Goal: Task Accomplishment & Management: Manage account settings

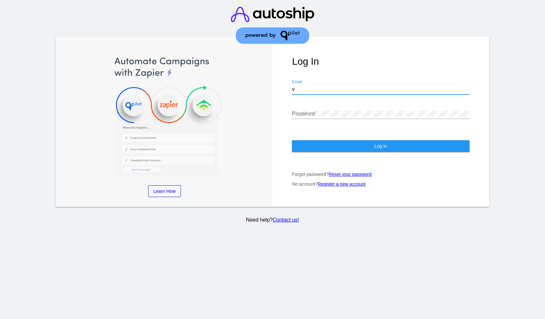
type input "[EMAIL_ADDRESS][DOMAIN_NAME]"
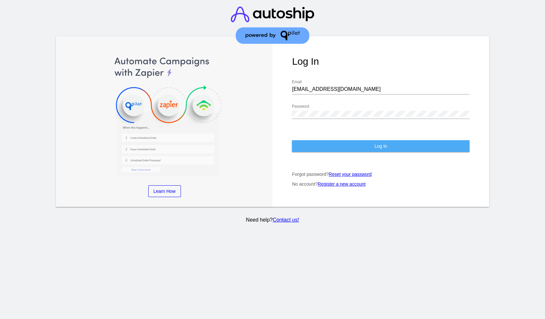
click at [350, 151] on button "Log In" at bounding box center [380, 146] width 177 height 12
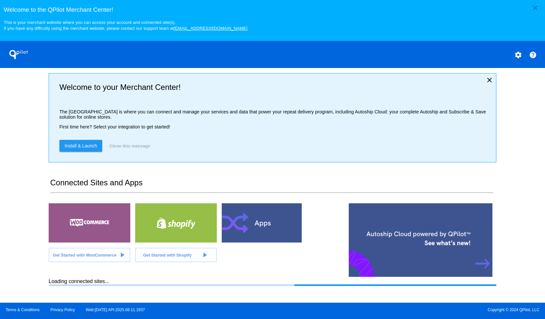
scroll to position [123, 0]
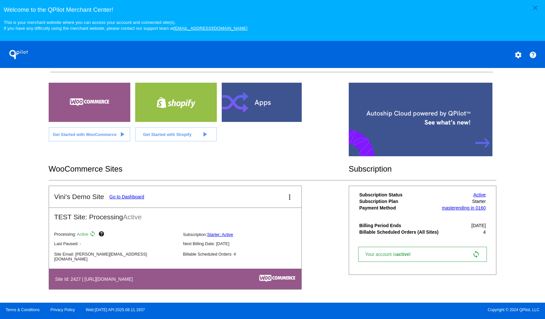
click at [144, 194] on link "Go to Dashboard" at bounding box center [126, 196] width 35 height 5
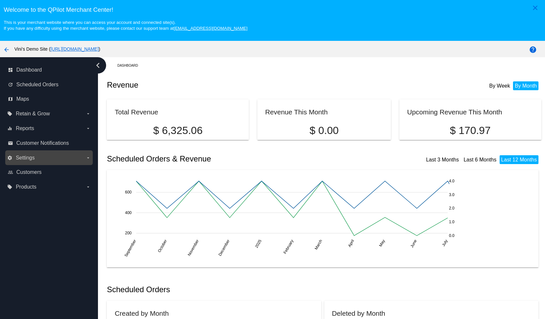
click at [45, 160] on label "settings Settings arrow_drop_down" at bounding box center [48, 157] width 83 height 10
click at [0, 0] on input "settings Settings arrow_drop_down" at bounding box center [0, 0] width 0 height 0
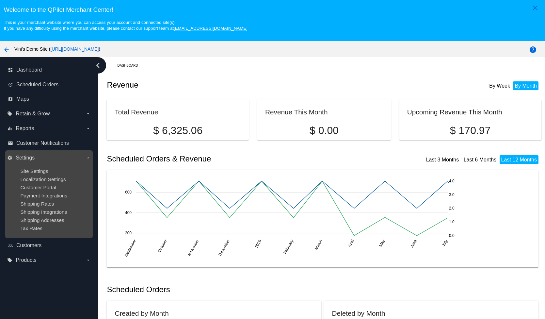
click at [34, 167] on ul "Site Settings Localization Settings Customer Portal Payment Integrations Shippi…" at bounding box center [48, 199] width 83 height 73
click at [33, 169] on span "Site Settings" at bounding box center [34, 171] width 28 height 6
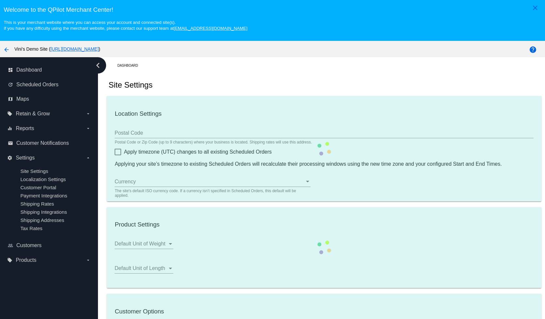
type input "00:00"
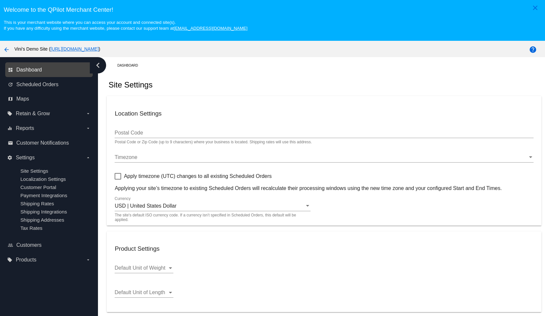
click at [38, 69] on span "Dashboard" at bounding box center [28, 70] width 25 height 6
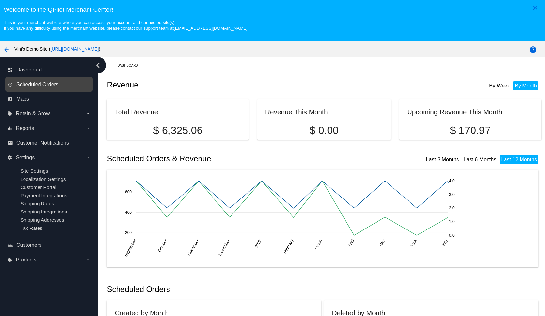
click at [48, 83] on span "Scheduled Orders" at bounding box center [37, 85] width 42 height 6
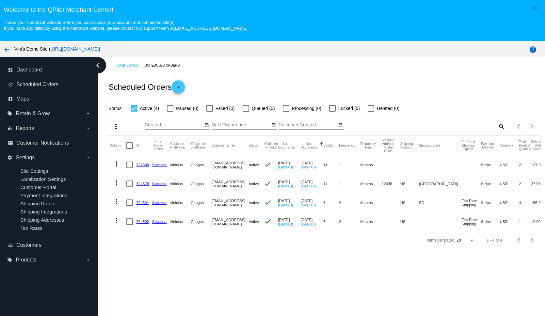
click at [99, 50] on link "[URL][DOMAIN_NAME]" at bounding box center [74, 48] width 48 height 5
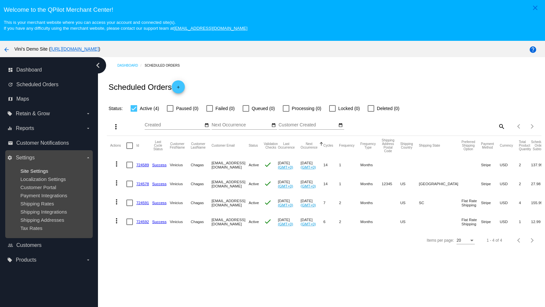
click at [32, 174] on span "Site Settings" at bounding box center [34, 171] width 28 height 6
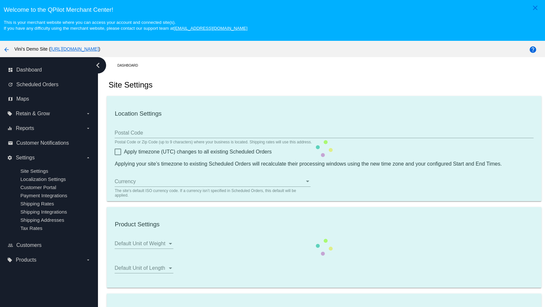
type input "00:00"
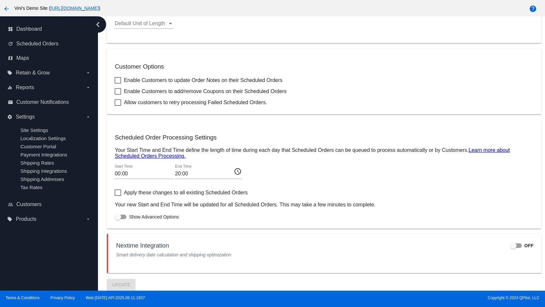
scroll to position [46, 0]
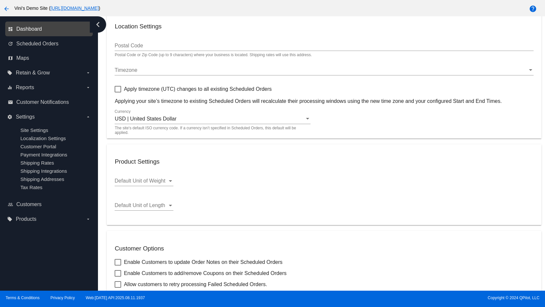
click at [30, 29] on span "Dashboard" at bounding box center [28, 29] width 25 height 6
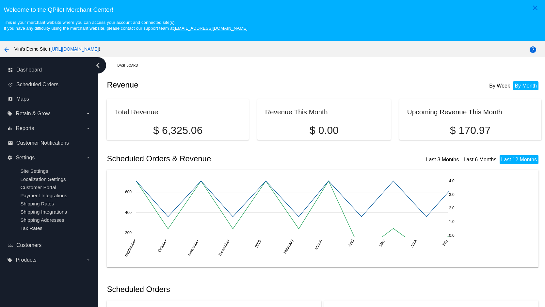
click at [8, 49] on mat-icon "arrow_back" at bounding box center [7, 50] width 8 height 8
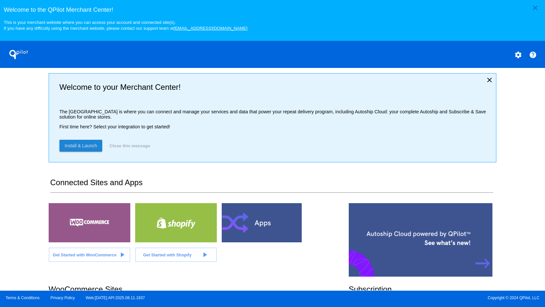
scroll to position [134, 0]
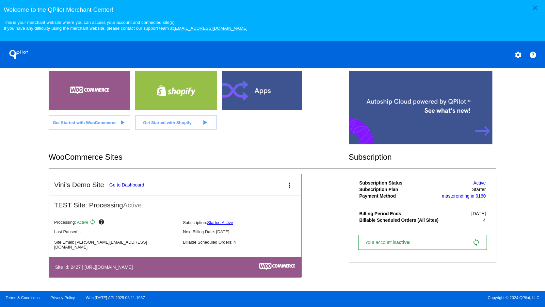
click at [137, 187] on link "Go to Dashboard" at bounding box center [126, 184] width 35 height 5
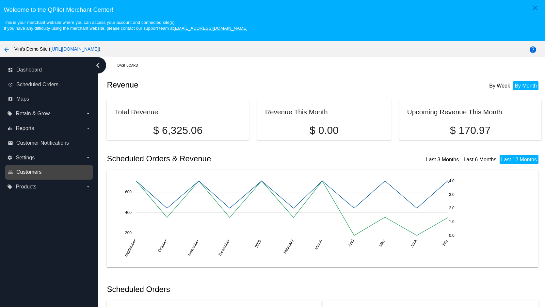
click at [41, 174] on span "Customers" at bounding box center [28, 172] width 25 height 6
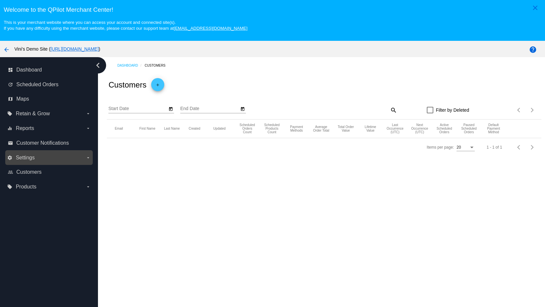
click at [43, 160] on label "settings Settings arrow_drop_down" at bounding box center [48, 157] width 83 height 10
click at [0, 0] on input "settings Settings arrow_drop_down" at bounding box center [0, 0] width 0 height 0
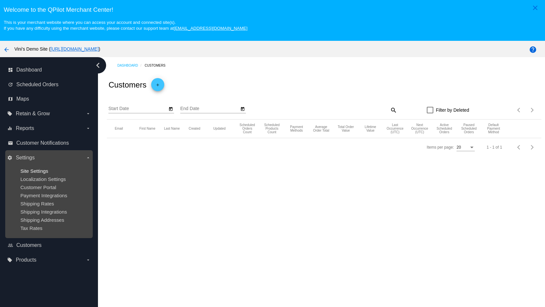
click at [45, 173] on span "Site Settings" at bounding box center [34, 171] width 28 height 6
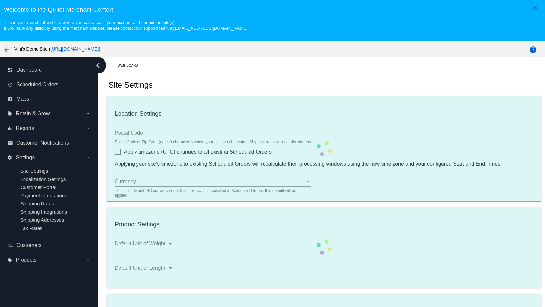
type input "00:00"
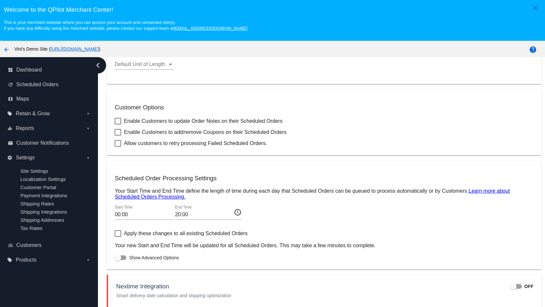
scroll to position [41, 0]
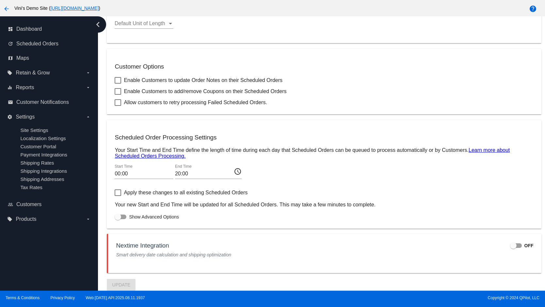
click at [510, 245] on div at bounding box center [516, 245] width 12 height 5
click at [513, 248] on input "OFF" at bounding box center [513, 248] width 0 height 0
checkbox input "true"
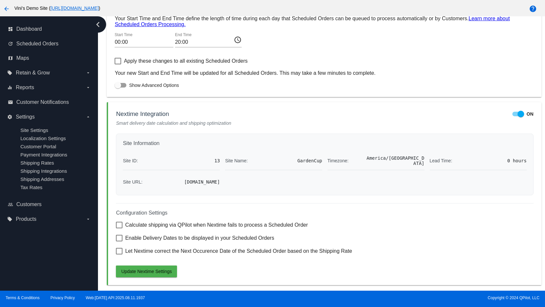
scroll to position [375, 0]
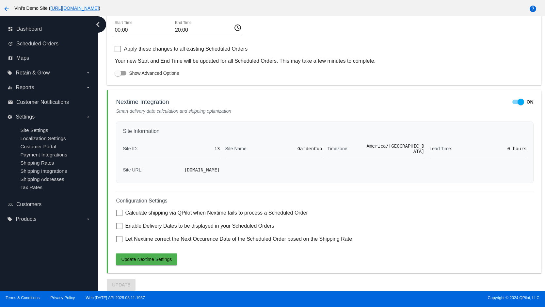
click at [188, 213] on span "Calculate shipping via QPilot when Nextime fails to process a Scheduled Order" at bounding box center [216, 213] width 182 height 8
click at [119, 216] on input "Calculate shipping via QPilot when Nextime fails to process a Scheduled Order" at bounding box center [119, 216] width 0 height 0
checkbox input "true"
click at [167, 225] on span "Enable Delivery Dates to be displayed in your Scheduled Orders" at bounding box center [199, 226] width 149 height 8
click at [119, 229] on input "Enable Delivery Dates to be displayed in your Scheduled Orders" at bounding box center [119, 229] width 0 height 0
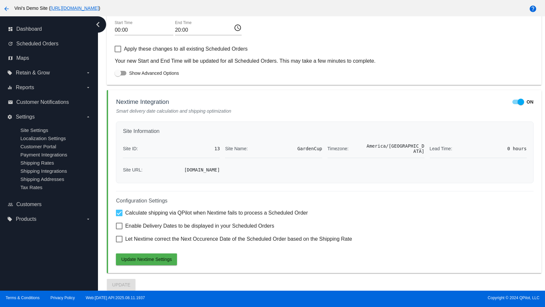
checkbox input "true"
click at [153, 239] on span "Let Nextime correct the Next Occurence Date of the Scheduled Order based on the…" at bounding box center [238, 239] width 227 height 8
click at [119, 242] on input "Let Nextime correct the Next Occurence Date of the Scheduled Order based on the…" at bounding box center [119, 242] width 0 height 0
checkbox input "true"
click at [150, 254] on button "Update Nextime Settings" at bounding box center [146, 259] width 61 height 12
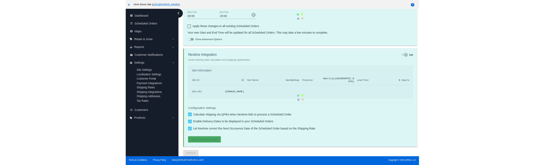
scroll to position [350, 0]
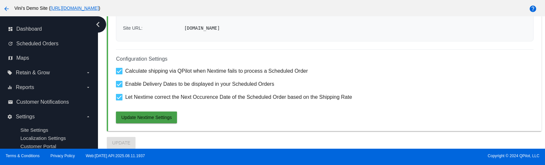
click at [171, 117] on span "Update Nextime Settings" at bounding box center [146, 117] width 51 height 5
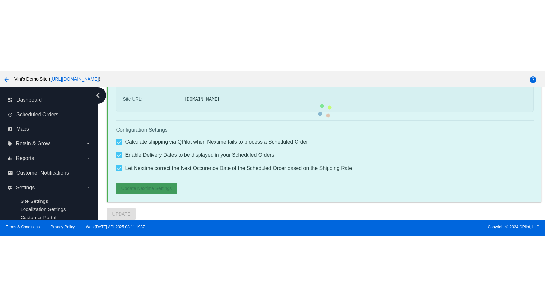
scroll to position [492, 0]
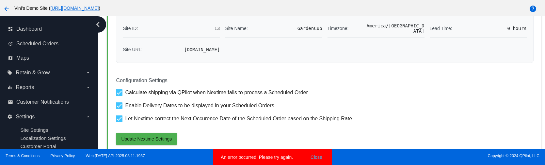
click at [279, 84] on h4 "Configuration Settings" at bounding box center [324, 81] width 417 height 6
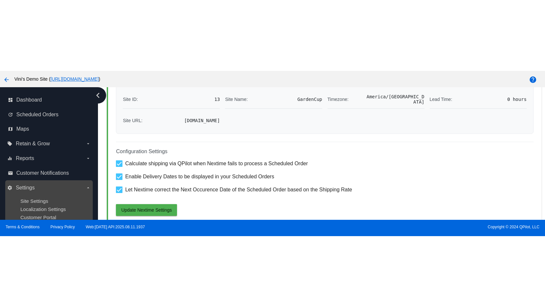
scroll to position [375, 0]
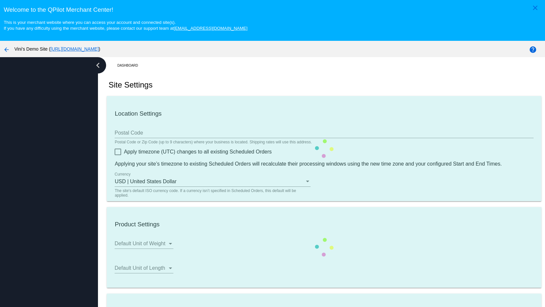
type input "00:00"
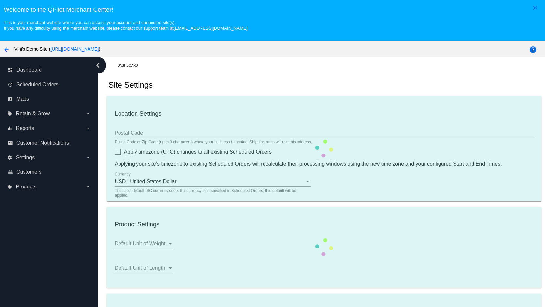
checkbox input "true"
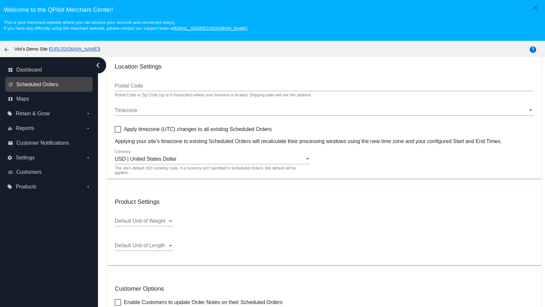
click at [55, 83] on span "Scheduled Orders" at bounding box center [37, 85] width 42 height 6
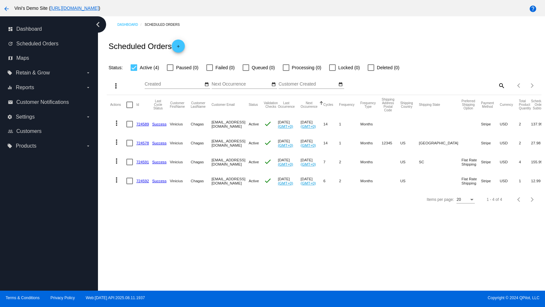
click at [118, 127] on button "more_vert" at bounding box center [116, 122] width 13 height 13
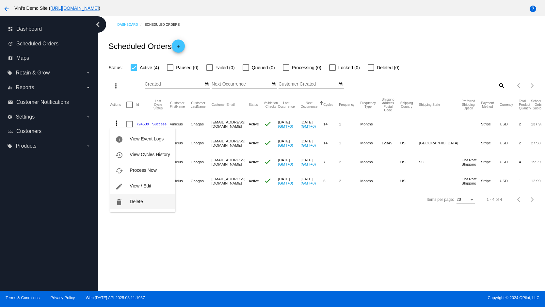
click at [140, 208] on button "delete Delete" at bounding box center [142, 202] width 65 height 16
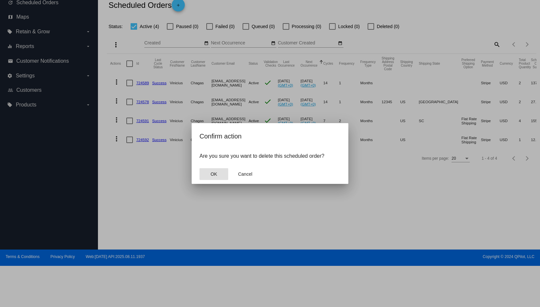
click at [211, 177] on button "OK" at bounding box center [213, 174] width 29 height 12
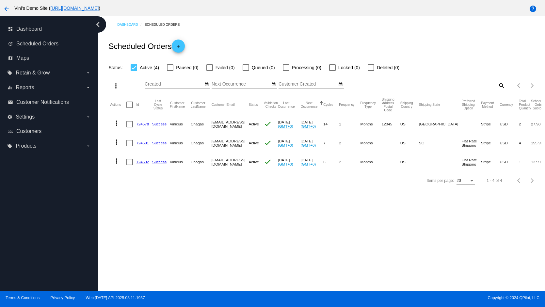
click at [111, 119] on button "more_vert" at bounding box center [116, 122] width 13 height 13
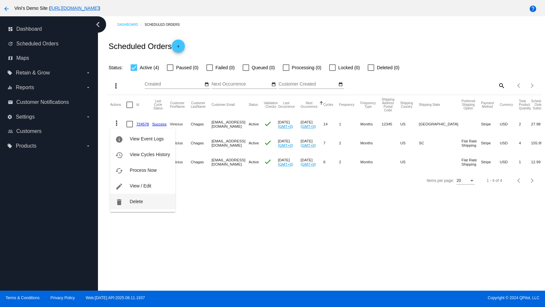
click at [154, 200] on button "delete Delete" at bounding box center [142, 202] width 65 height 16
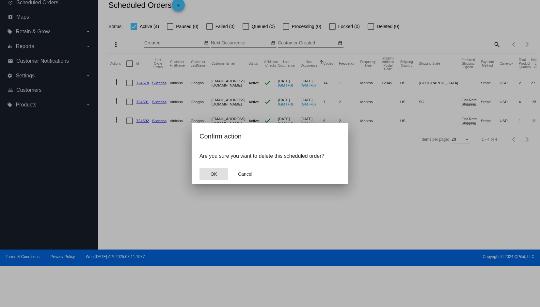
click at [205, 174] on button "OK" at bounding box center [213, 174] width 29 height 12
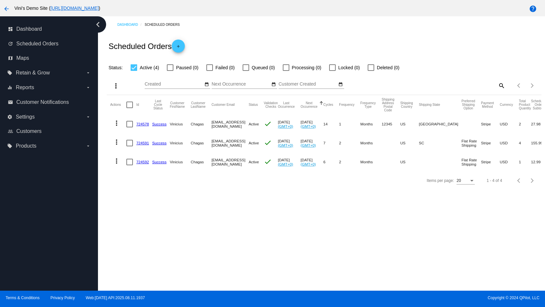
click at [119, 125] on mat-icon "more_vert" at bounding box center [117, 123] width 8 height 8
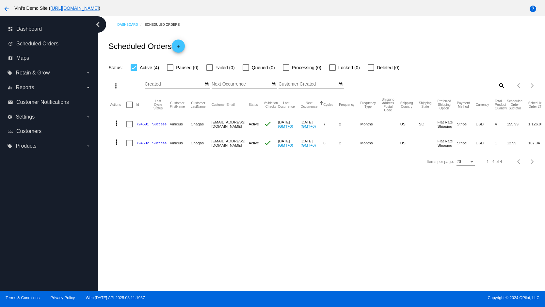
click at [114, 122] on mat-icon "more_vert" at bounding box center [117, 123] width 8 height 8
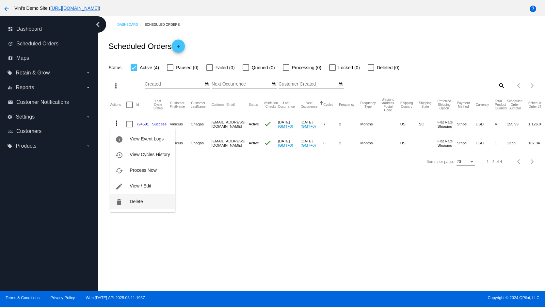
click at [159, 204] on button "delete Delete" at bounding box center [142, 202] width 65 height 16
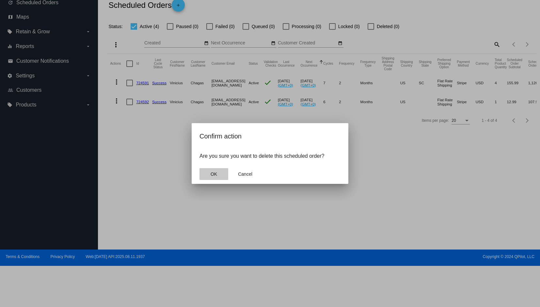
click at [216, 176] on span "OK" at bounding box center [214, 173] width 7 height 5
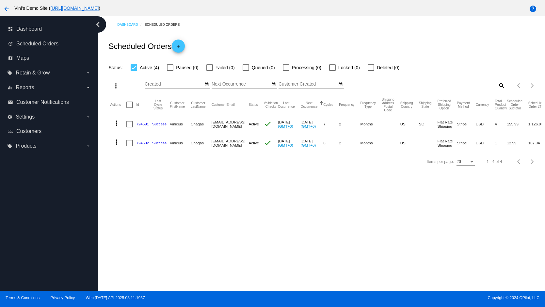
click at [112, 122] on button "more_vert" at bounding box center [116, 122] width 13 height 13
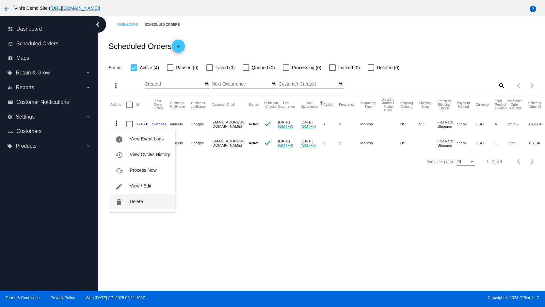
click at [132, 202] on span "Delete" at bounding box center [136, 201] width 13 height 5
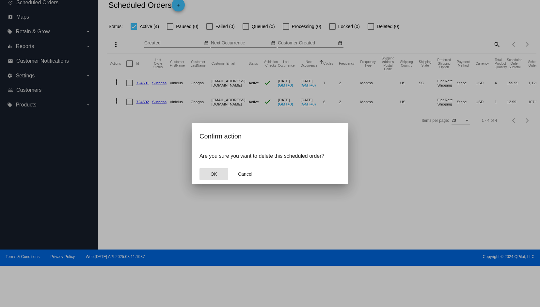
click at [225, 174] on button "OK" at bounding box center [213, 174] width 29 height 12
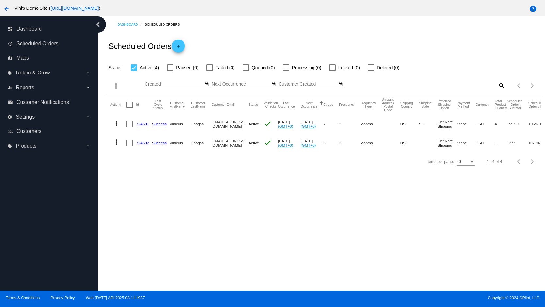
click at [224, 174] on div "Dashboard Scheduled Orders Scheduled Orders add Status: Active (4) Paused (0) F…" at bounding box center [321, 153] width 447 height 274
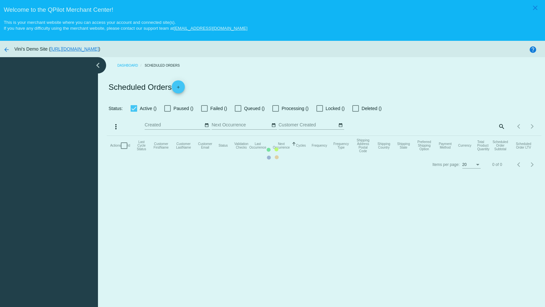
click at [113, 136] on mat-table "Actions Id Last Cycle Status Customer FirstName Customer LastName Customer Emai…" at bounding box center [324, 146] width 434 height 20
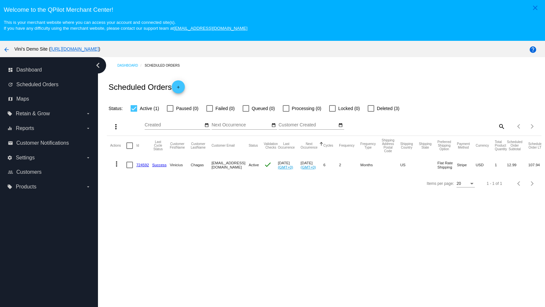
click at [120, 159] on button "more_vert" at bounding box center [116, 163] width 13 height 13
click at [131, 250] on button "delete Delete" at bounding box center [142, 243] width 65 height 16
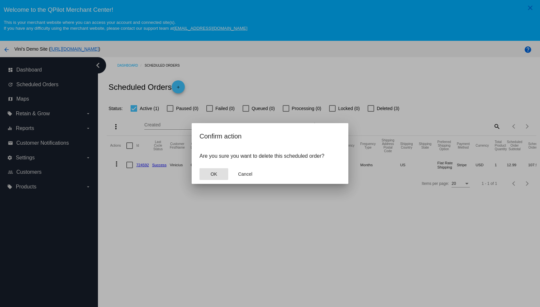
click at [215, 180] on button "OK" at bounding box center [213, 174] width 29 height 12
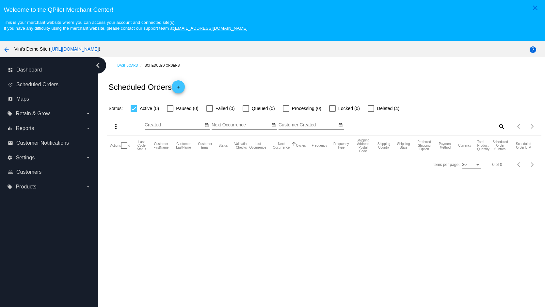
click at [325, 2] on div "Welcome to the QPilot Merchant Center! This is your merchant website where you …" at bounding box center [272, 15] width 545 height 31
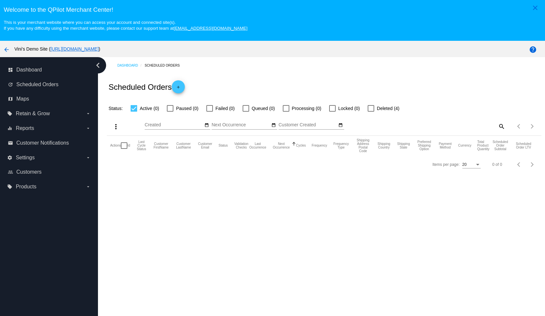
click at [409, 60] on div "Dashboard Scheduled Orders Scheduled Orders add Status: Active (0) Paused (0) F…" at bounding box center [324, 115] width 442 height 116
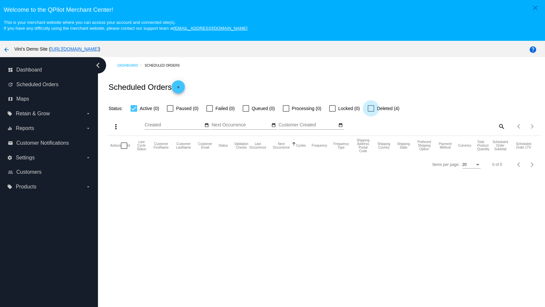
click at [379, 112] on span "Deleted (4)" at bounding box center [388, 108] width 23 height 8
click at [371, 112] on input "Deleted (4)" at bounding box center [370, 112] width 0 height 0
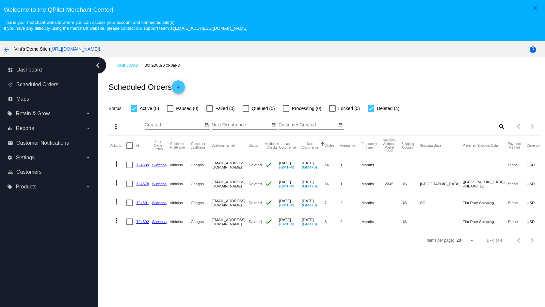
click at [117, 166] on mat-icon "more_vert" at bounding box center [117, 164] width 8 height 8
click at [117, 166] on div "info View Event Logs history View Cycles History edit View / Edit" at bounding box center [142, 189] width 65 height 65
click at [130, 146] on div at bounding box center [272, 153] width 545 height 307
click at [377, 112] on span "Deleted (4)" at bounding box center [388, 108] width 23 height 8
click at [371, 112] on input "Deleted (4)" at bounding box center [370, 112] width 0 height 0
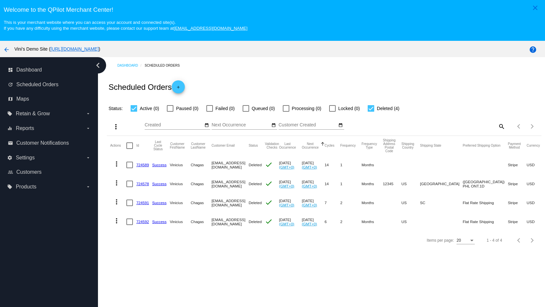
checkbox input "false"
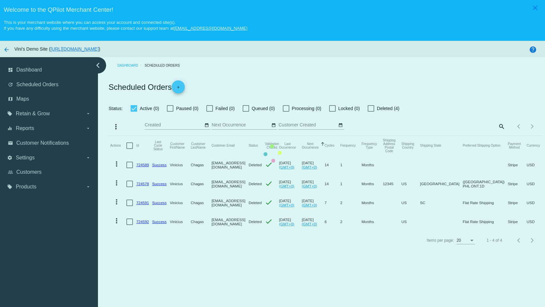
click at [183, 136] on mat-table "Actions Id Last Cycle Status Customer FirstName Customer LastName Customer Emai…" at bounding box center [324, 183] width 434 height 95
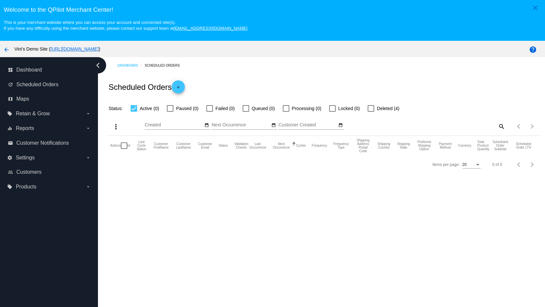
click at [182, 89] on mat-icon "add" at bounding box center [178, 89] width 8 height 8
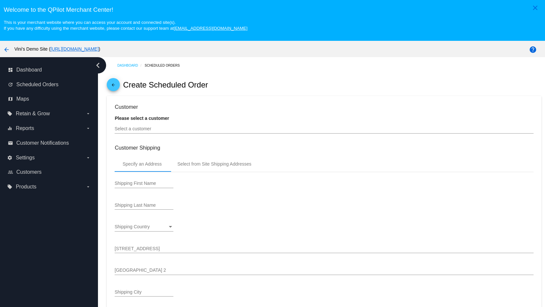
click at [148, 133] on div "Select a customer" at bounding box center [324, 127] width 418 height 13
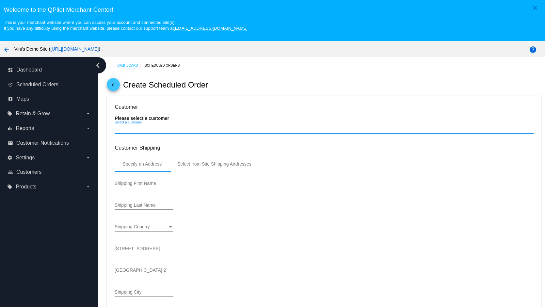
type input "[DATE]"
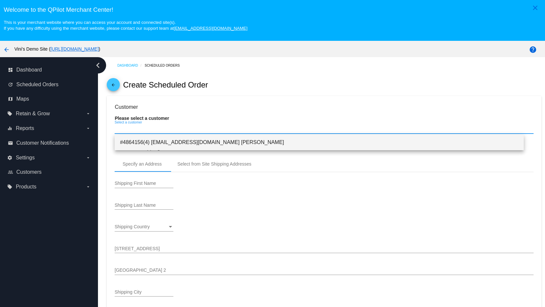
click at [146, 143] on span "#4864156(4) [EMAIL_ADDRESS][DOMAIN_NAME] [PERSON_NAME]" at bounding box center [319, 142] width 398 height 16
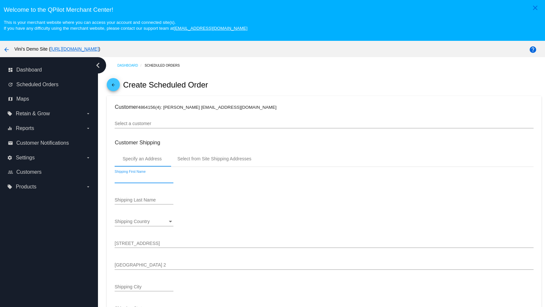
scroll to position [78, 0]
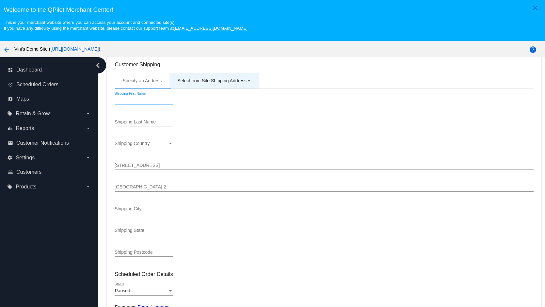
click at [240, 81] on div "Select from Site Shipping Addresses" at bounding box center [214, 80] width 74 height 5
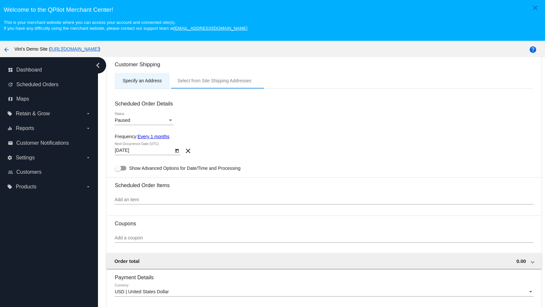
click at [140, 80] on div "Specify an Address" at bounding box center [141, 80] width 39 height 5
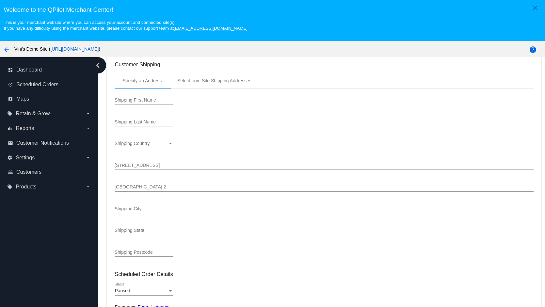
click at [164, 107] on div "Shipping First Name" at bounding box center [144, 101] width 59 height 19
click at [169, 102] on input "Shipping First Name" at bounding box center [144, 100] width 59 height 5
type input "6"
type input "Main"
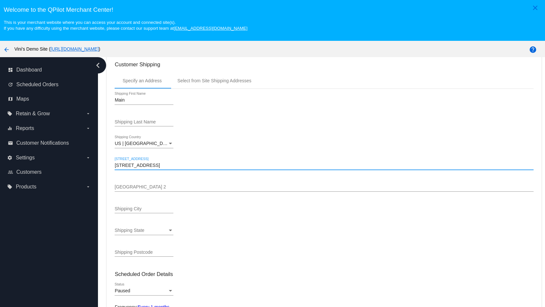
type input "6031 Emporia Street"
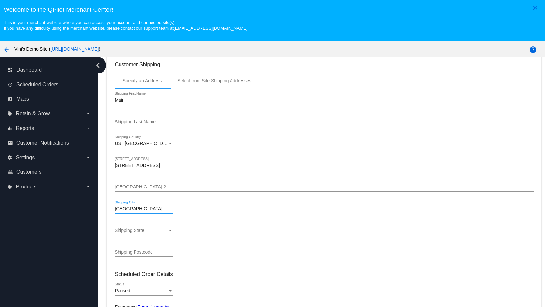
type input "Denver"
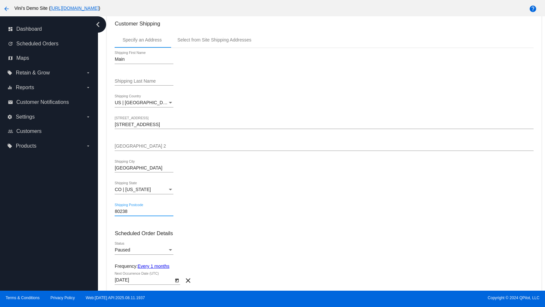
scroll to position [165, 0]
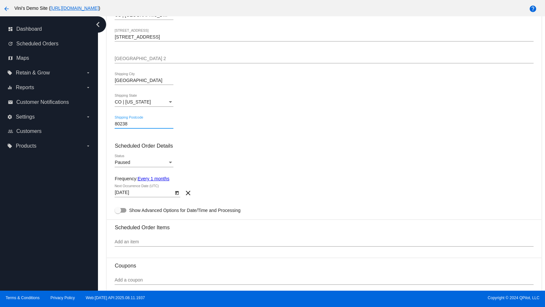
type input "80238"
click at [149, 161] on div "Paused" at bounding box center [141, 162] width 53 height 5
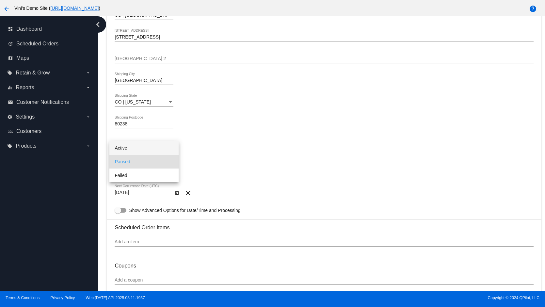
click at [133, 148] on span "Active" at bounding box center [144, 148] width 59 height 14
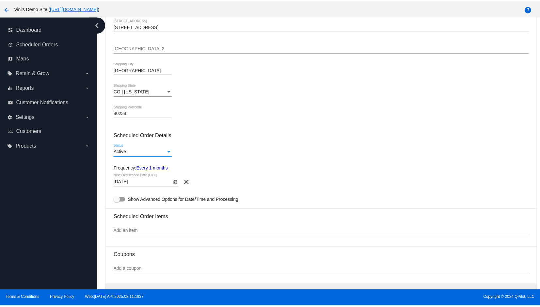
scroll to position [177, 0]
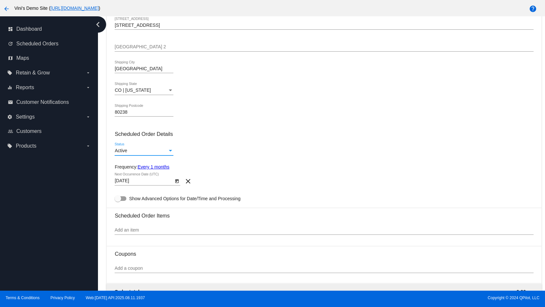
click at [148, 165] on link "Every 1 months" at bounding box center [153, 166] width 32 height 5
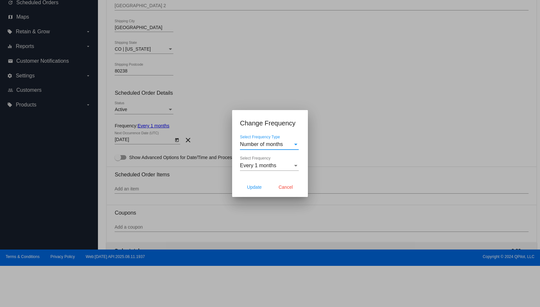
click at [275, 167] on span "Every 1 months" at bounding box center [258, 166] width 36 height 6
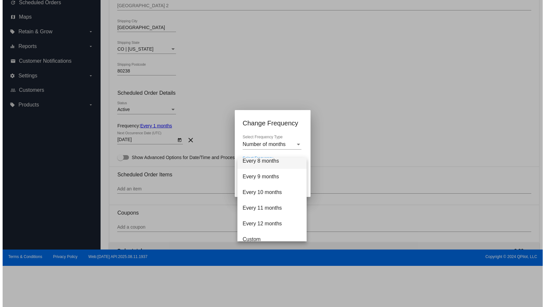
scroll to position [0, 0]
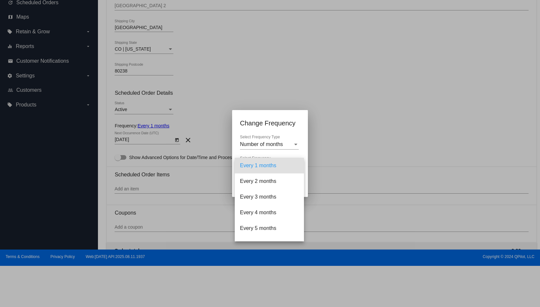
click at [272, 145] on div at bounding box center [270, 153] width 540 height 307
click at [273, 145] on span "Number of months" at bounding box center [261, 144] width 43 height 6
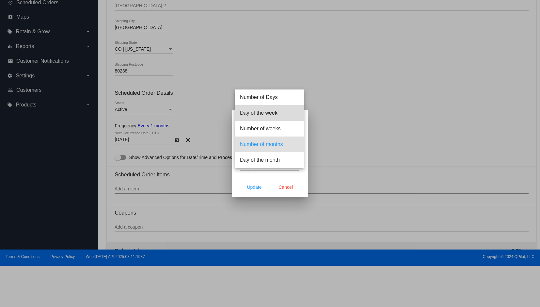
click at [281, 116] on span "Day of the week" at bounding box center [269, 113] width 59 height 16
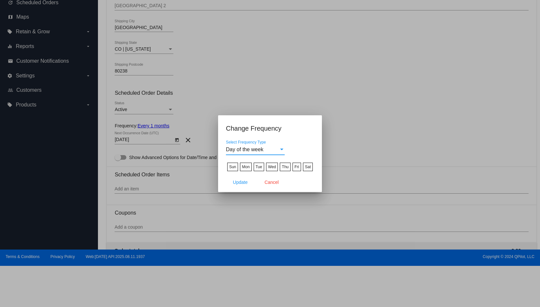
click at [276, 147] on div "Day of the week" at bounding box center [252, 150] width 53 height 6
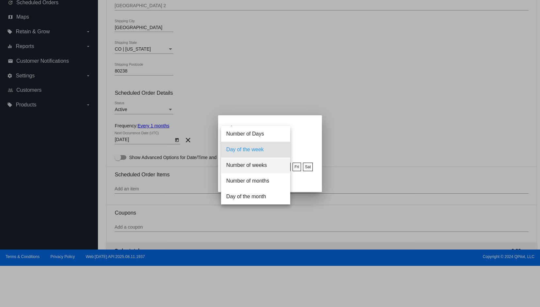
click at [260, 165] on span "Number of weeks" at bounding box center [255, 165] width 59 height 16
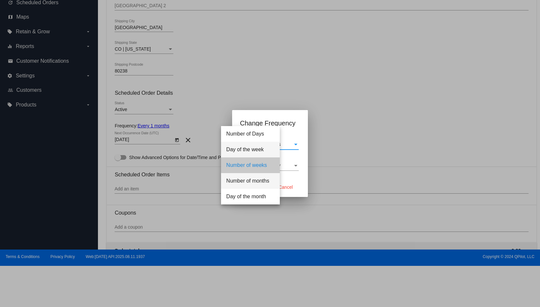
click at [267, 148] on div "Number of weeks Select Frequency Type" at bounding box center [269, 142] width 59 height 15
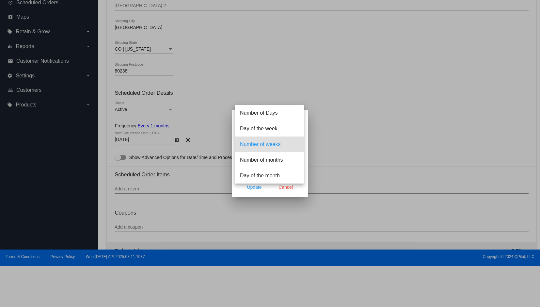
click at [305, 137] on div at bounding box center [270, 153] width 540 height 307
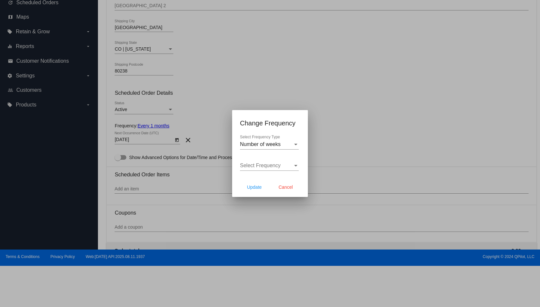
click at [278, 165] on span "Select Frequency" at bounding box center [260, 166] width 41 height 6
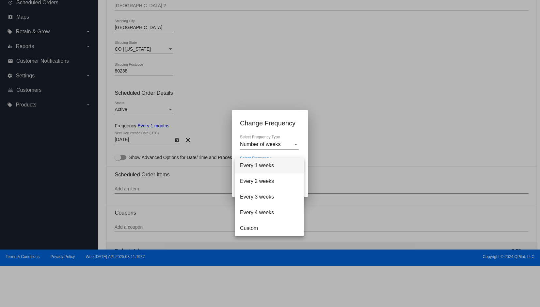
click at [270, 167] on span "Every 1 weeks" at bounding box center [269, 166] width 59 height 16
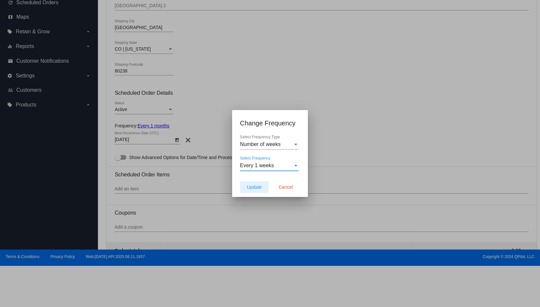
click at [255, 188] on span "Update" at bounding box center [254, 186] width 15 height 5
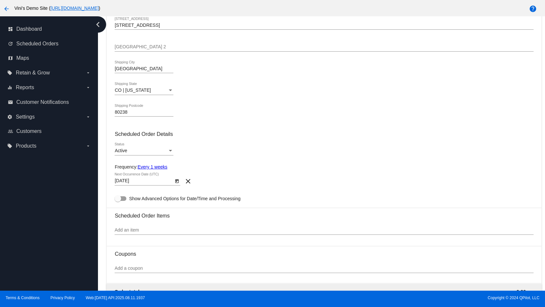
type input "8/18/2025"
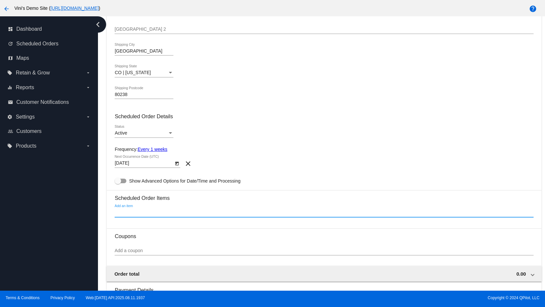
click at [143, 210] on input "Add an item" at bounding box center [324, 212] width 418 height 5
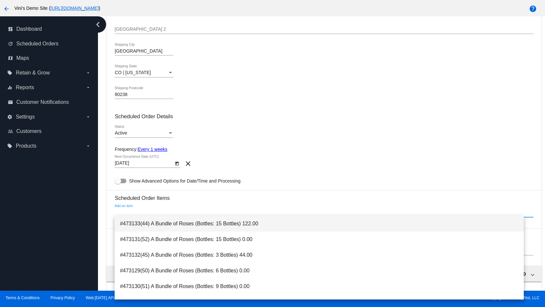
click at [202, 229] on span "#473133(44) A Bundle of Roses (Bottles: 15 Bottles) 122.00" at bounding box center [319, 224] width 398 height 16
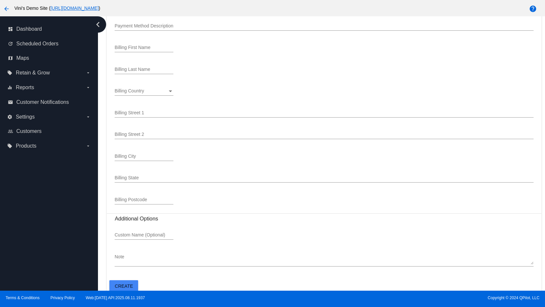
scroll to position [410, 0]
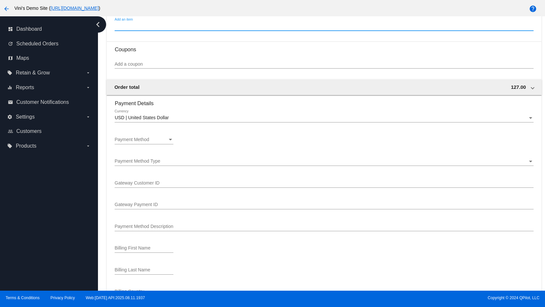
click at [151, 122] on div "USD | United States Dollar Currency" at bounding box center [324, 119] width 418 height 19
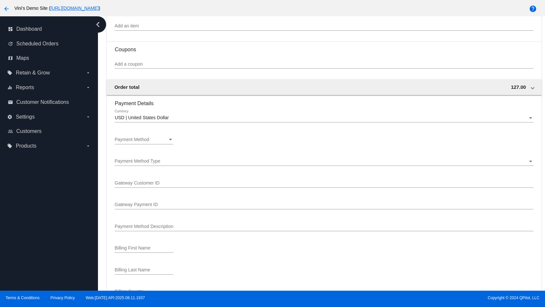
click at [144, 134] on div "Payment Method Payment Method" at bounding box center [144, 138] width 59 height 13
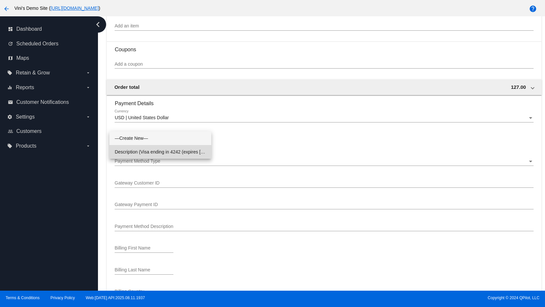
click at [144, 150] on span "Description (Visa ending in 4242 (expires 12/34)) GatewayCustomerId (cus_Q8tXNc…" at bounding box center [160, 152] width 91 height 14
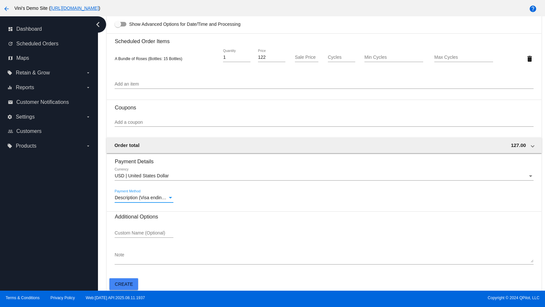
click at [130, 278] on button "Create" at bounding box center [123, 284] width 29 height 12
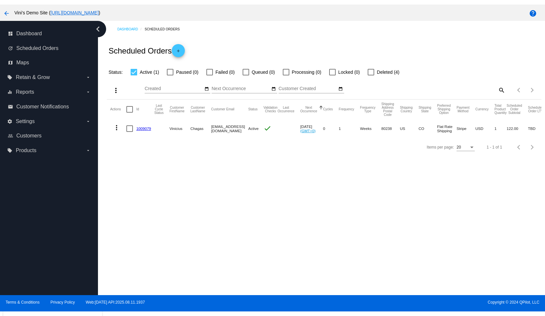
scroll to position [40, 0]
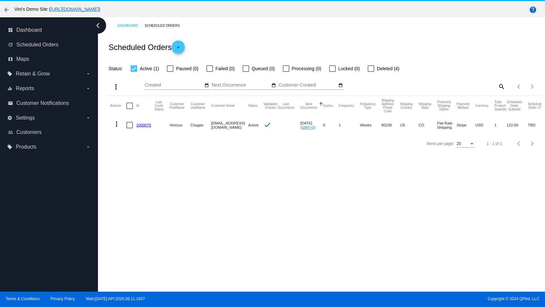
click at [141, 123] on link "1009079" at bounding box center [143, 125] width 15 height 4
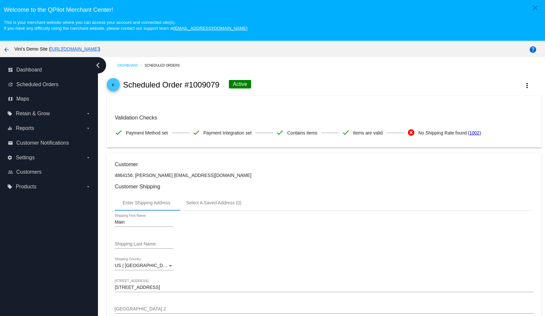
click at [476, 135] on link "(1002)" at bounding box center [474, 133] width 13 height 14
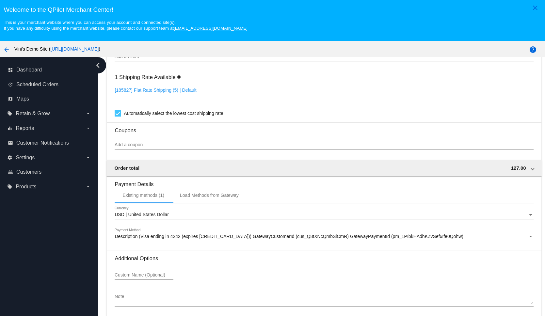
scroll to position [41, 0]
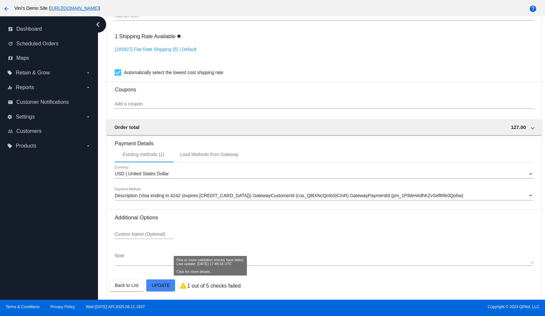
click at [212, 283] on p "1 out of 5 checks failed" at bounding box center [214, 286] width 54 height 6
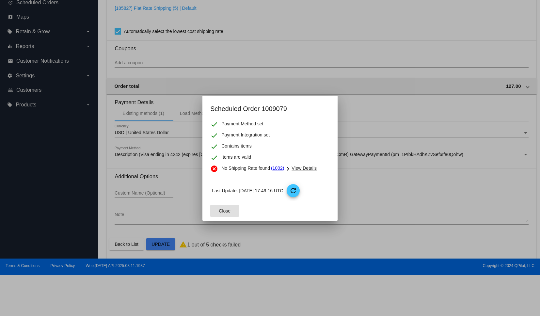
click at [302, 167] on span "View Details" at bounding box center [303, 167] width 25 height 5
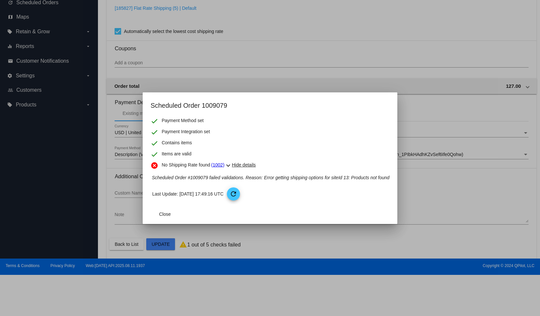
click at [416, 136] on div at bounding box center [270, 158] width 540 height 316
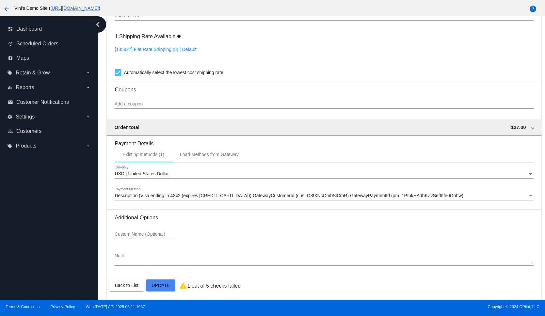
scroll to position [261, 0]
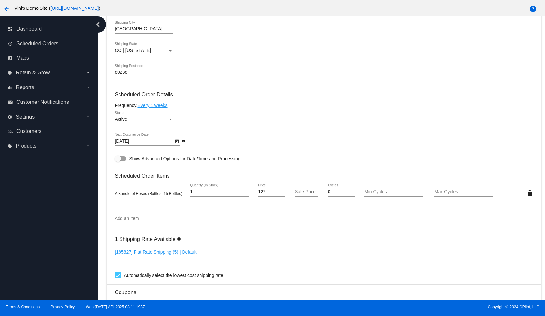
click at [163, 213] on div "Add an item" at bounding box center [324, 217] width 418 height 13
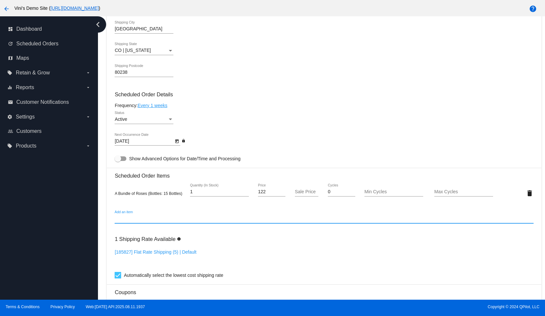
click at [163, 220] on div "Add an item" at bounding box center [324, 217] width 418 height 13
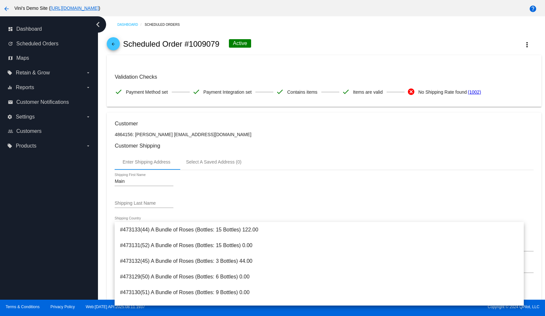
scroll to position [0, 0]
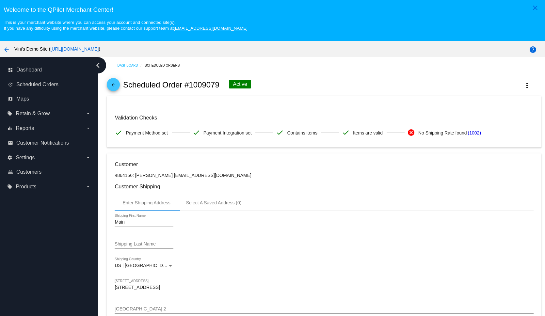
click at [425, 106] on mat-card-content "Validation Checks check Payment Method set check Payment Integration set check …" at bounding box center [324, 122] width 418 height 36
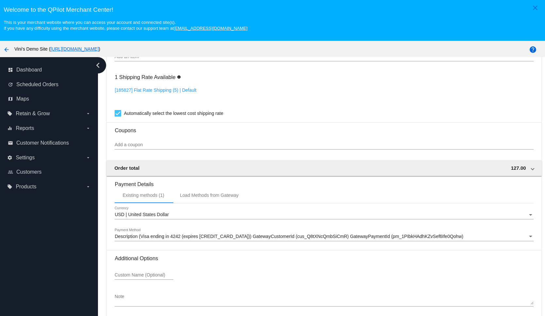
scroll to position [41, 0]
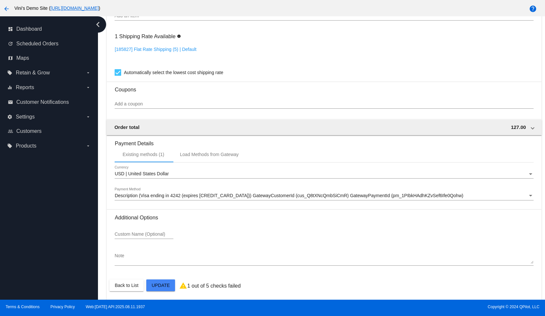
click at [239, 285] on p "1 out of 5 checks failed" at bounding box center [214, 286] width 54 height 6
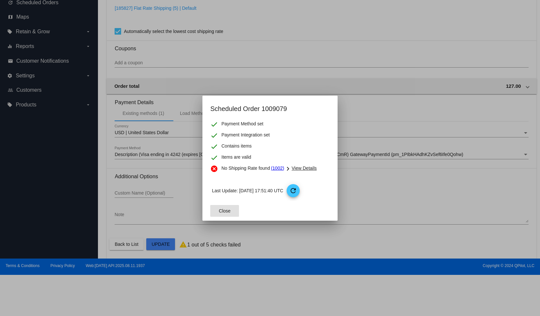
click at [306, 165] on div "chevron_right View Details" at bounding box center [300, 169] width 33 height 9
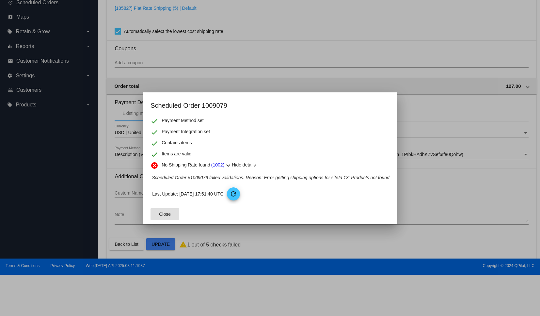
click at [170, 213] on button "Close" at bounding box center [164, 214] width 29 height 12
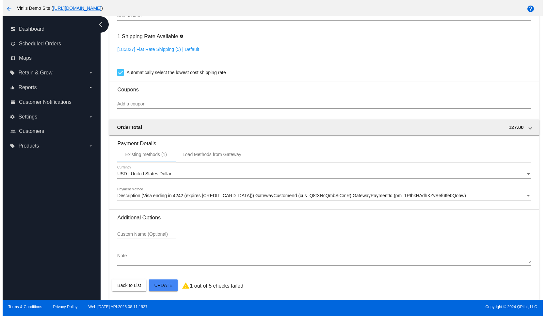
scroll to position [362, 0]
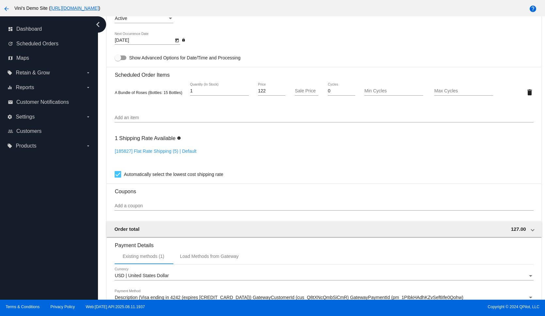
click at [168, 110] on div "Add an item" at bounding box center [324, 116] width 418 height 13
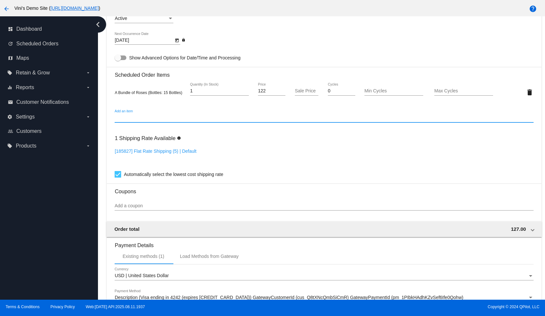
click at [165, 116] on input "Add an item" at bounding box center [324, 117] width 418 height 5
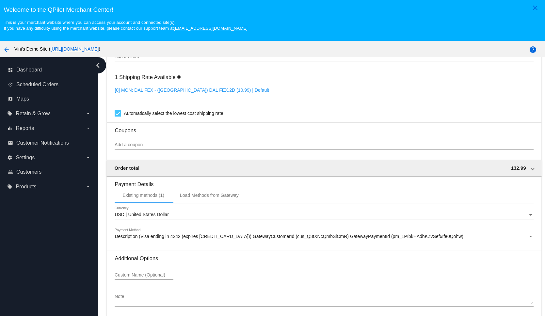
scroll to position [41, 0]
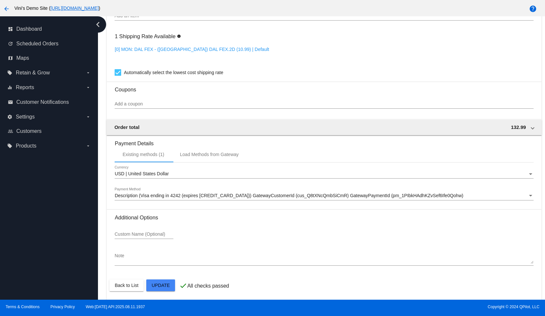
click at [224, 280] on mat-card-actions "Back to List Update" at bounding box center [323, 285] width 429 height 17
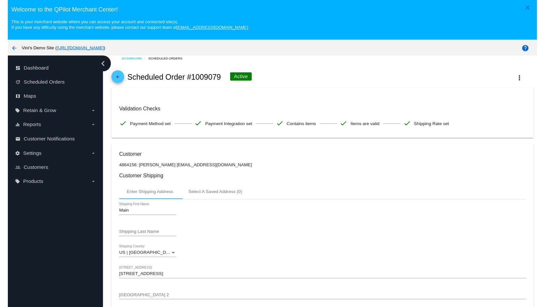
scroll to position [0, 0]
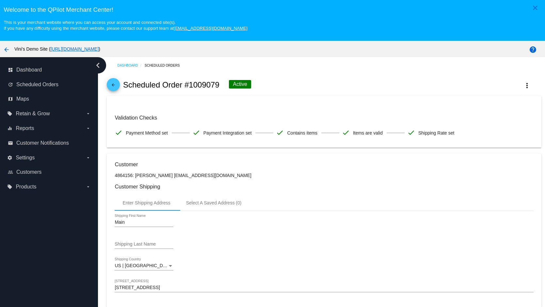
click at [99, 50] on link "[URL][DOMAIN_NAME]" at bounding box center [74, 48] width 48 height 5
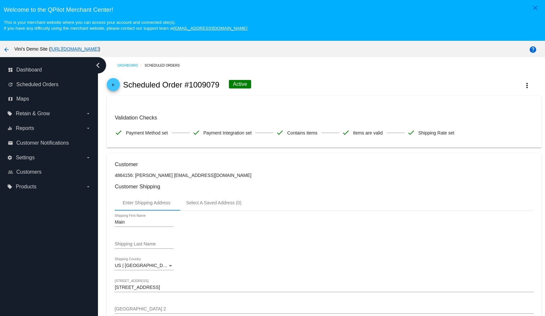
click at [99, 49] on link "[URL][DOMAIN_NAME]" at bounding box center [74, 48] width 48 height 5
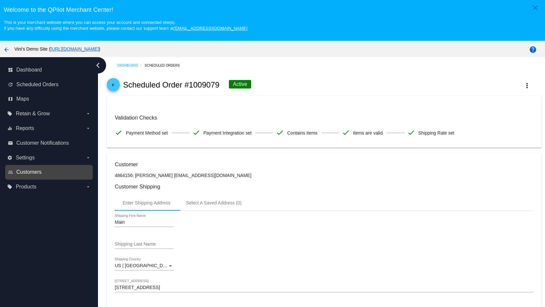
click at [21, 175] on span "Customers" at bounding box center [28, 172] width 25 height 6
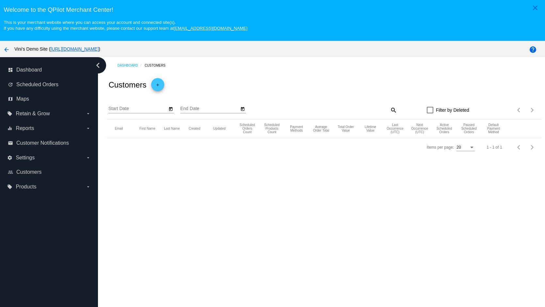
click at [157, 86] on mat-icon "add" at bounding box center [158, 87] width 8 height 8
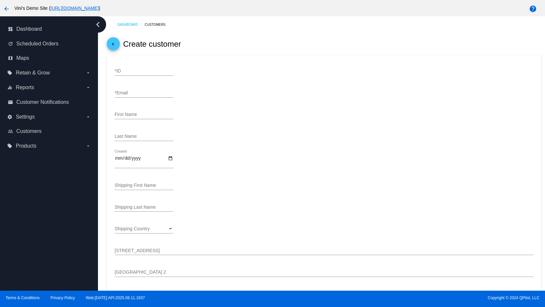
click at [113, 42] on span "arrow_back" at bounding box center [113, 45] width 8 height 16
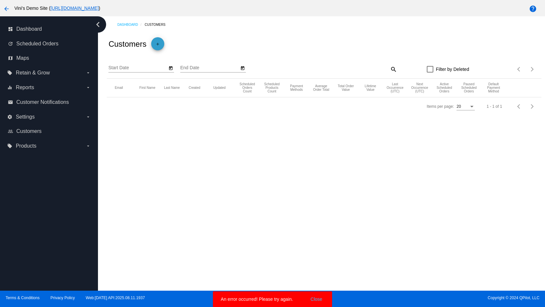
click at [159, 45] on mat-icon "add" at bounding box center [158, 46] width 8 height 8
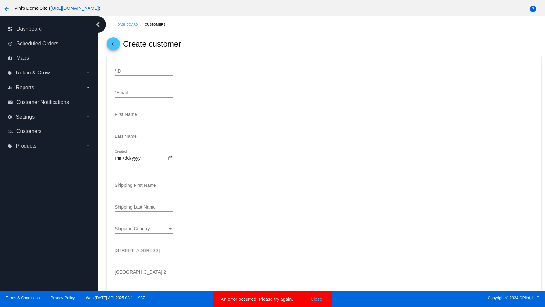
click at [149, 71] on input "*ID" at bounding box center [144, 71] width 59 height 5
type input "32134"
type input "david@qpilot.cloud"
type input "d"
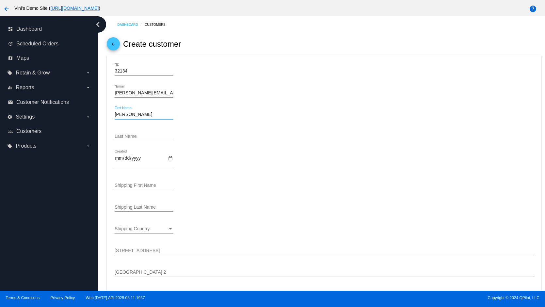
type input "David"
type input "b"
type input "Bradley"
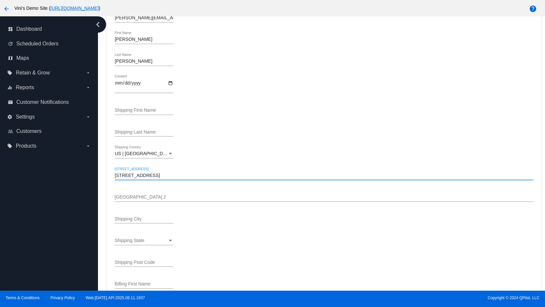
type input "6031 Emporia Street"
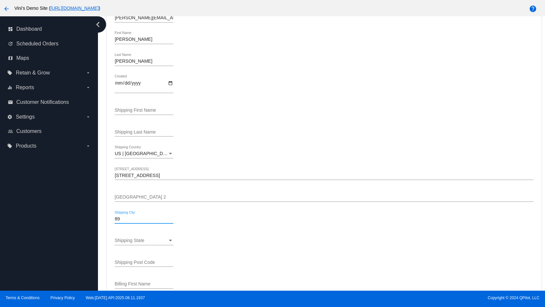
type input "8"
type input "Denver"
type input "80238"
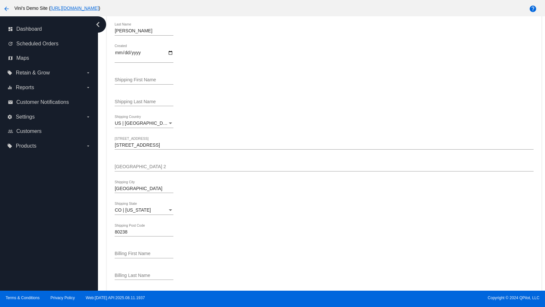
scroll to position [21, 0]
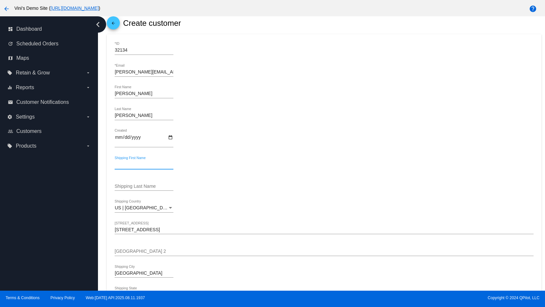
click at [160, 162] on input "Shipping First Name" at bounding box center [144, 164] width 59 height 5
type input "Main"
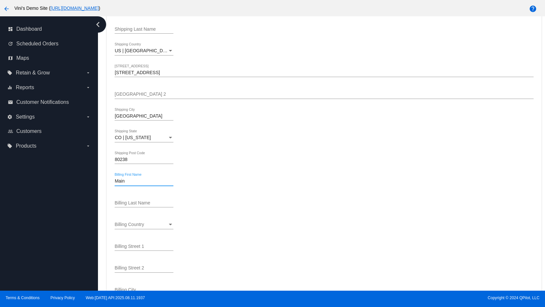
type input "Main"
type input "6031 Emporia Street"
type input "C"
type input "Denver"
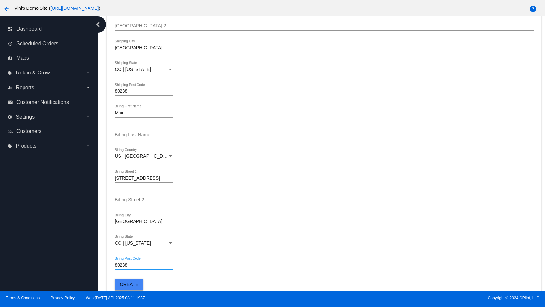
type input "80238"
click at [144, 278] on div "Create" at bounding box center [324, 284] width 418 height 12
click at [137, 282] on span "Create" at bounding box center [129, 284] width 18 height 5
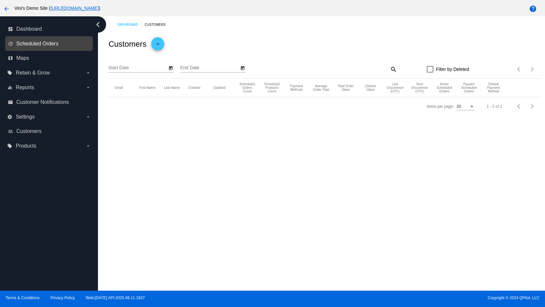
click at [46, 44] on span "Scheduled Orders" at bounding box center [37, 44] width 42 height 6
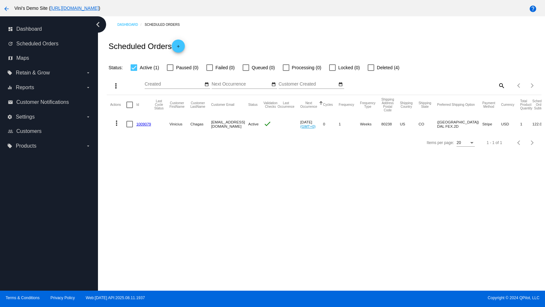
click at [116, 119] on mat-icon "more_vert" at bounding box center [117, 123] width 8 height 8
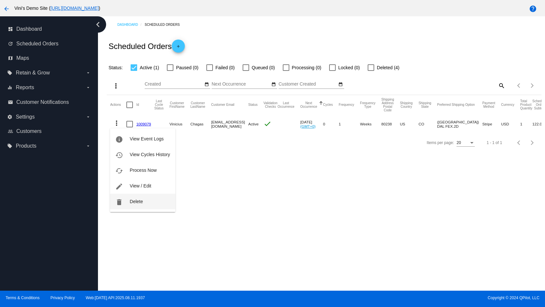
click at [139, 202] on span "Delete" at bounding box center [136, 201] width 13 height 5
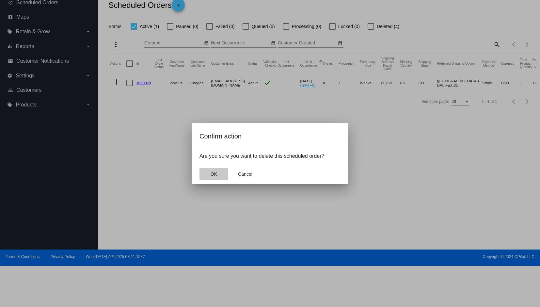
click at [215, 176] on span "OK" at bounding box center [214, 173] width 7 height 5
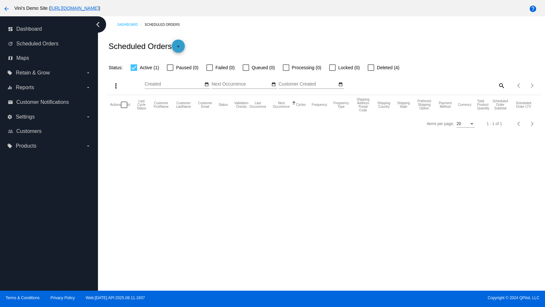
click at [182, 46] on mat-icon "add" at bounding box center [178, 48] width 8 height 8
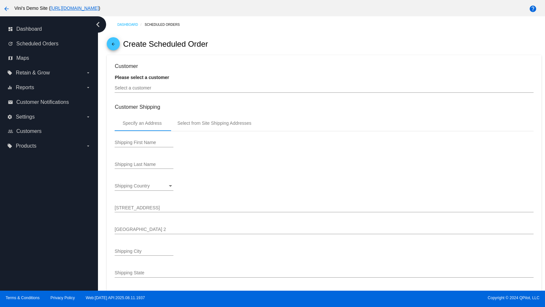
click at [150, 92] on div "Select a customer" at bounding box center [324, 86] width 418 height 13
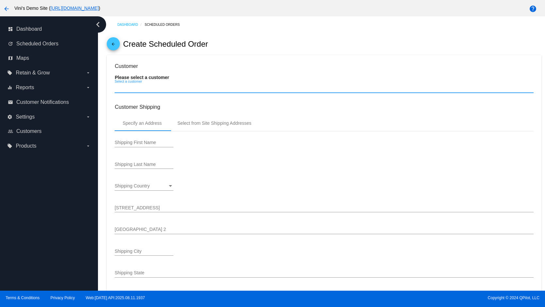
type input "9/11/2025"
click at [152, 87] on input "Select a customer" at bounding box center [324, 88] width 418 height 5
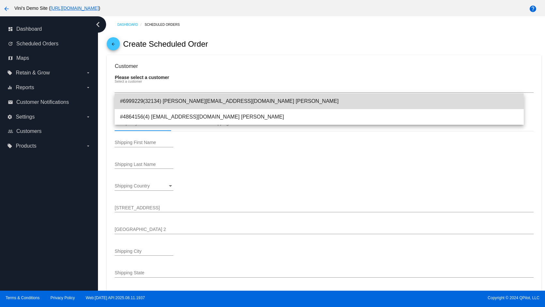
click at [157, 104] on span "#6999229(32134) david@qpilot.cloud David Bradley" at bounding box center [319, 101] width 398 height 16
type input "Main"
type input "6031 Emporia Street"
type input "Denver"
type input "80238"
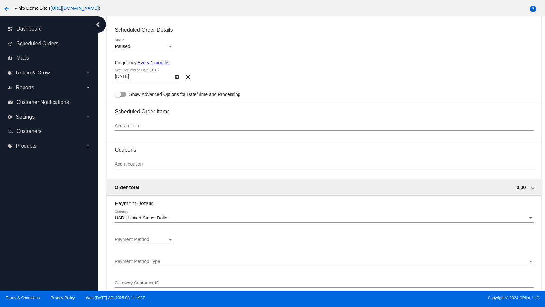
scroll to position [298, 0]
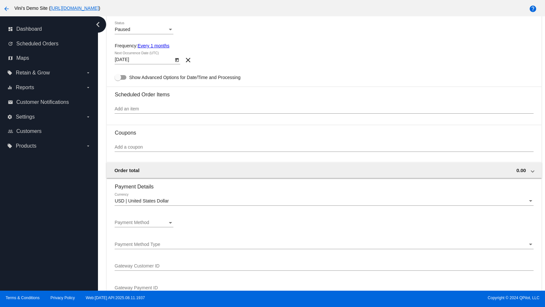
click at [143, 223] on span "Payment Method" at bounding box center [132, 222] width 35 height 5
click at [233, 223] on div at bounding box center [272, 153] width 545 height 307
click at [161, 220] on div "Payment Method" at bounding box center [141, 222] width 53 height 5
click at [158, 223] on span "—Create New—" at bounding box center [144, 221] width 59 height 14
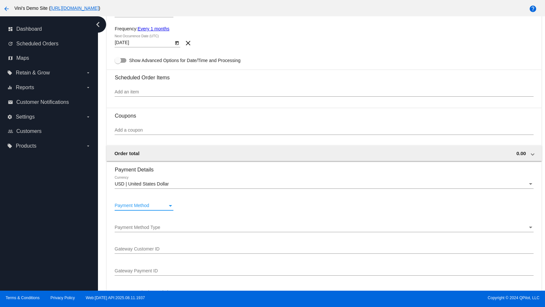
scroll to position [353, 0]
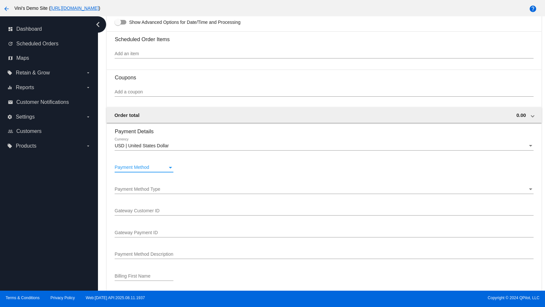
click at [131, 187] on span "Payment Method Type" at bounding box center [138, 188] width 46 height 5
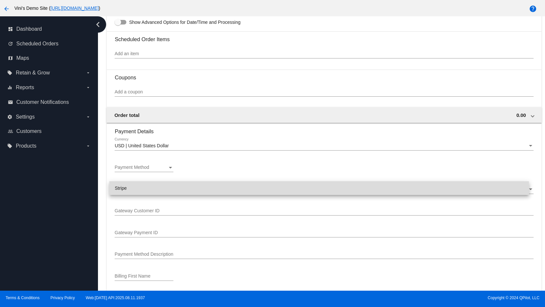
click at [136, 190] on span "Stripe" at bounding box center [319, 188] width 409 height 14
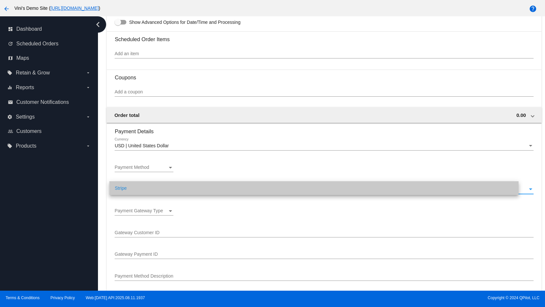
click at [143, 166] on span "Payment Method" at bounding box center [132, 166] width 35 height 5
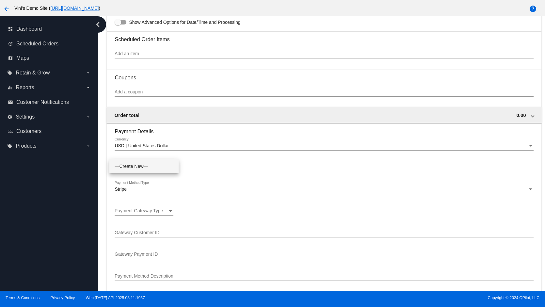
click at [241, 176] on div at bounding box center [272, 153] width 545 height 307
click at [161, 208] on span "Payment Gateway Type" at bounding box center [139, 210] width 48 height 5
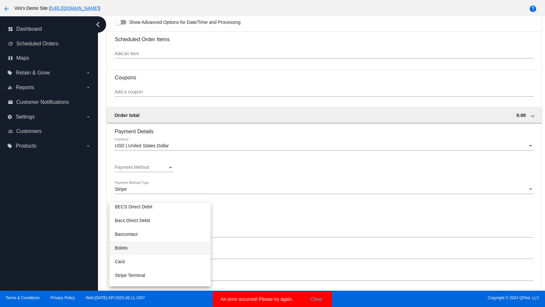
scroll to position [45, 0]
click at [140, 270] on span "Stripe Terminal" at bounding box center [160, 274] width 90 height 14
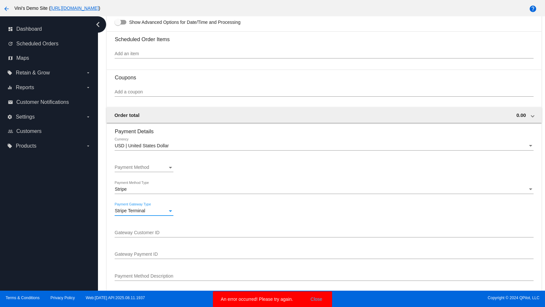
scroll to position [361, 0]
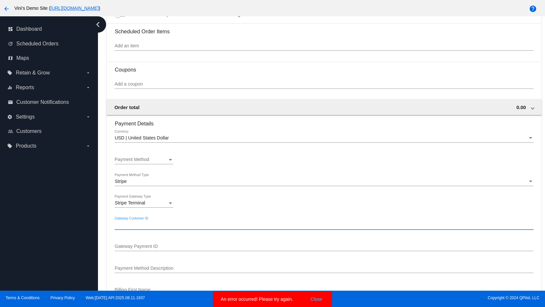
click at [145, 225] on input "Gateway Customer ID" at bounding box center [324, 224] width 418 height 5
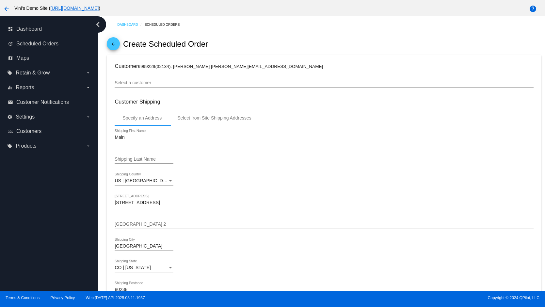
scroll to position [0, 0]
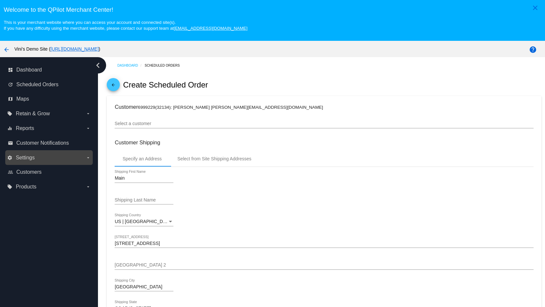
click at [41, 159] on label "settings Settings arrow_drop_down" at bounding box center [48, 157] width 83 height 10
click at [0, 0] on input "settings Settings arrow_drop_down" at bounding box center [0, 0] width 0 height 0
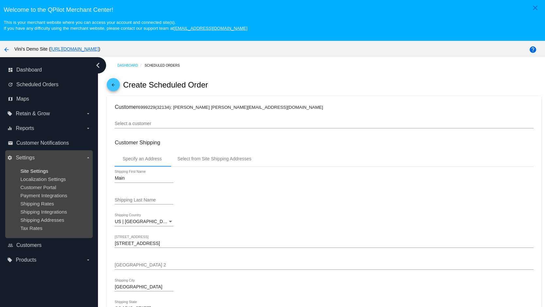
click at [41, 172] on span "Site Settings" at bounding box center [34, 171] width 28 height 6
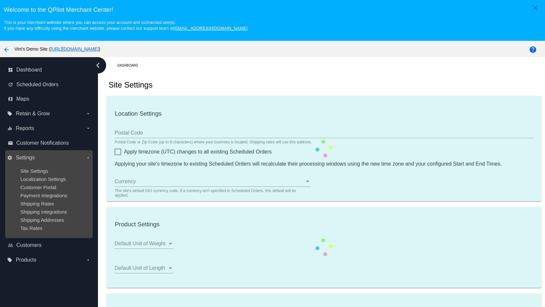
type input "00:00"
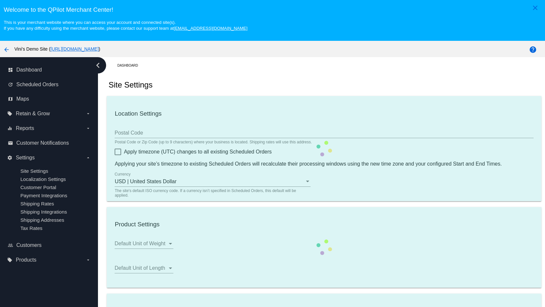
scroll to position [41, 0]
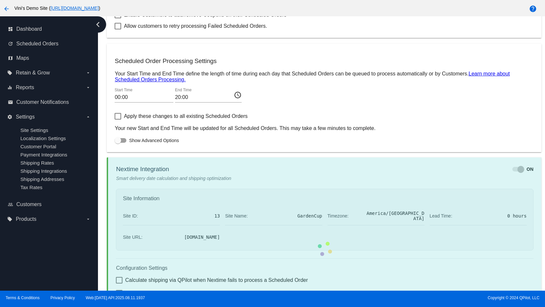
checkbox input "true"
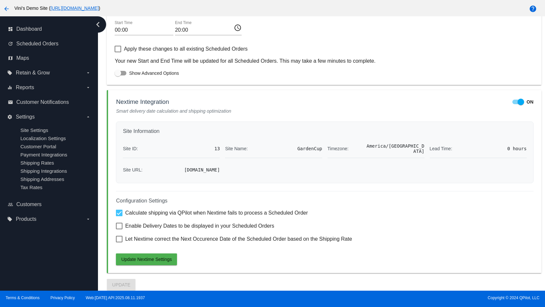
click at [165, 226] on span "Enable Delivery Dates to be displayed in your Scheduled Orders" at bounding box center [199, 226] width 149 height 8
click at [119, 229] on input "Enable Delivery Dates to be displayed in your Scheduled Orders" at bounding box center [119, 229] width 0 height 0
checkbox input "true"
click at [148, 255] on button "Update Nextime Settings" at bounding box center [146, 259] width 61 height 12
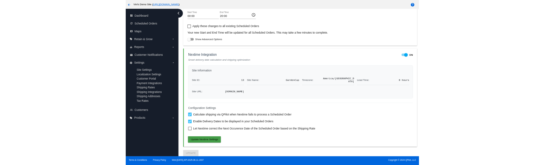
scroll to position [350, 0]
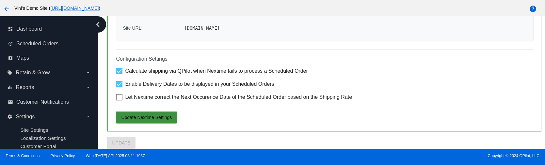
click at [156, 118] on span "Update Nextime Settings" at bounding box center [146, 117] width 51 height 5
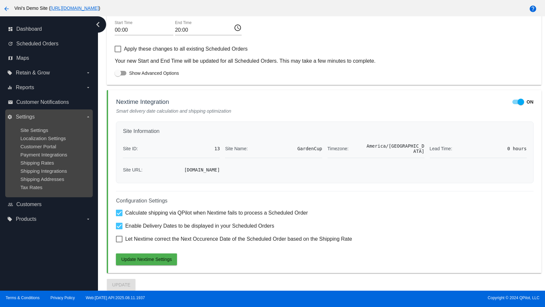
scroll to position [375, 0]
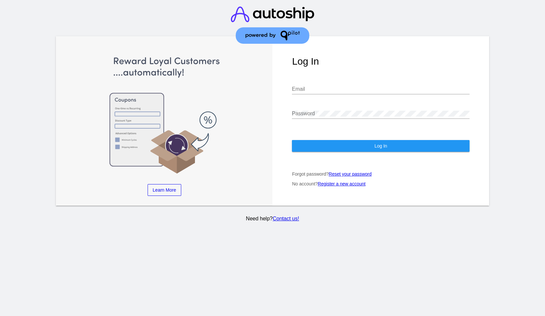
type input "[EMAIL_ADDRESS][DOMAIN_NAME]"
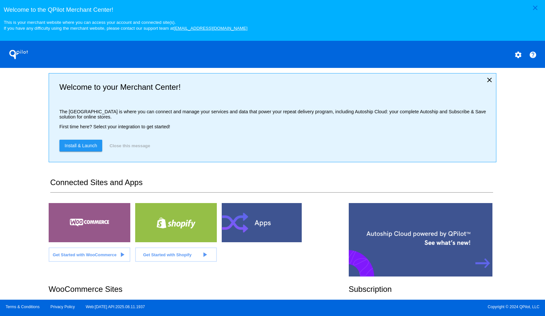
scroll to position [125, 0]
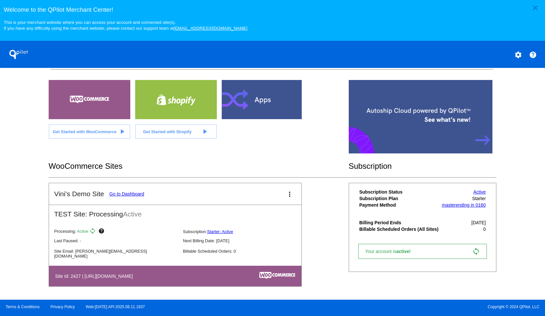
click at [137, 191] on mat-card-title "Vini's Demo Site Go to Dashboard" at bounding box center [99, 194] width 90 height 8
click at [136, 192] on link "Go to Dashboard" at bounding box center [126, 193] width 35 height 5
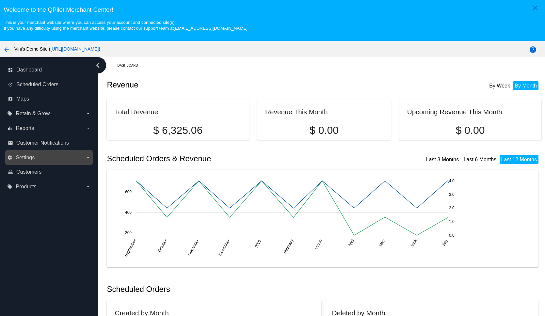
click at [38, 160] on label "settings Settings arrow_drop_down" at bounding box center [48, 157] width 83 height 10
click at [0, 0] on input "settings Settings arrow_drop_down" at bounding box center [0, 0] width 0 height 0
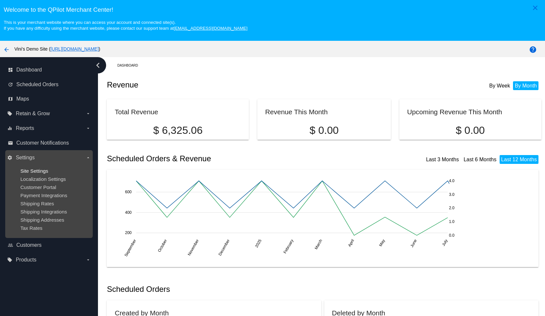
click at [45, 173] on span "Site Settings" at bounding box center [34, 171] width 28 height 6
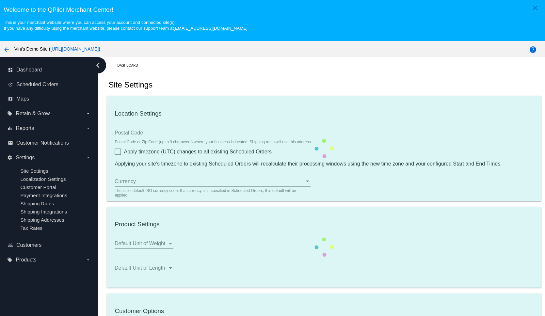
type input "00:00"
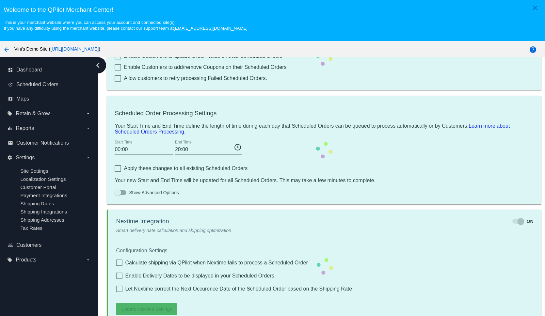
scroll to position [41, 0]
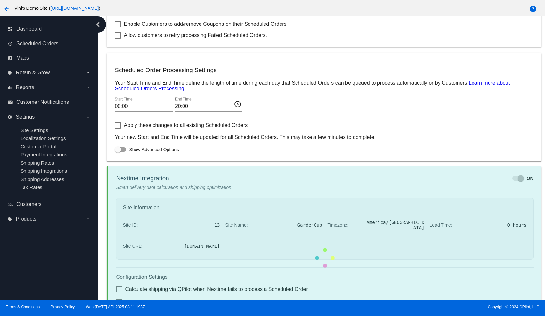
checkbox input "true"
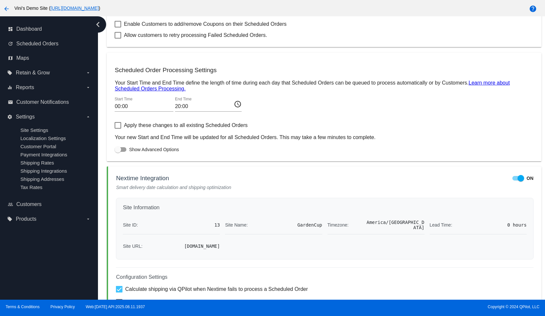
scroll to position [366, 0]
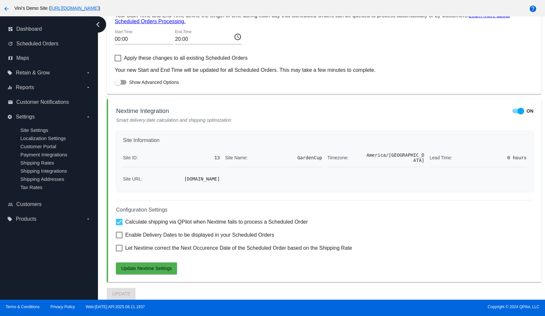
click at [159, 3] on div "arrow_back Vini's Demo Site ( [URL][DOMAIN_NAME] )" at bounding box center [227, 8] width 454 height 13
click at [99, 8] on link "[URL][DOMAIN_NAME]" at bounding box center [74, 8] width 48 height 5
